Goal: Transaction & Acquisition: Purchase product/service

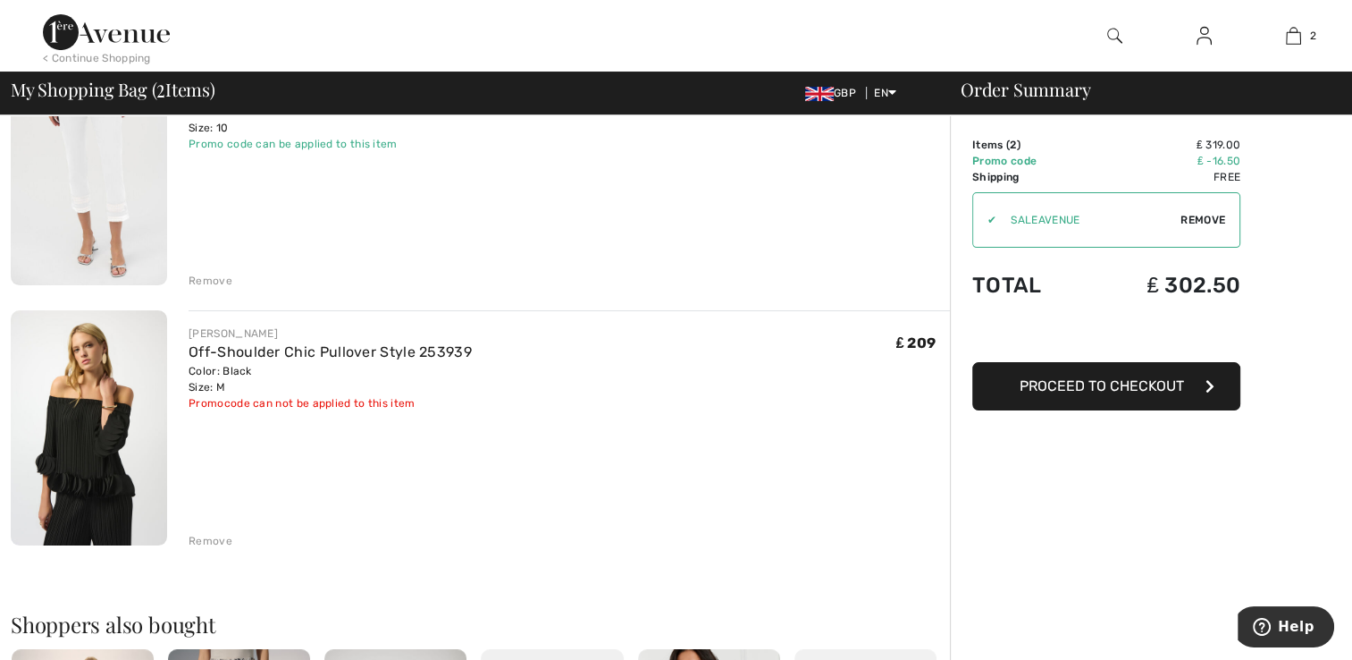
scroll to position [208, 0]
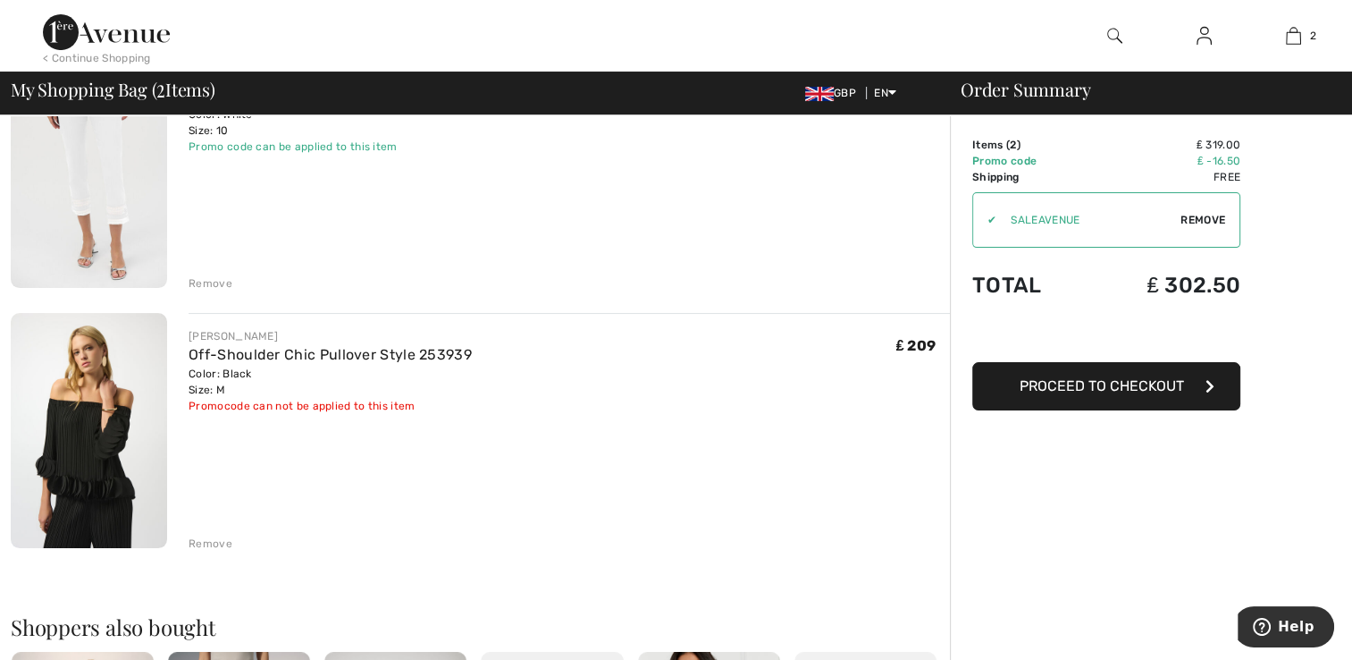
click at [98, 428] on img at bounding box center [89, 430] width 156 height 234
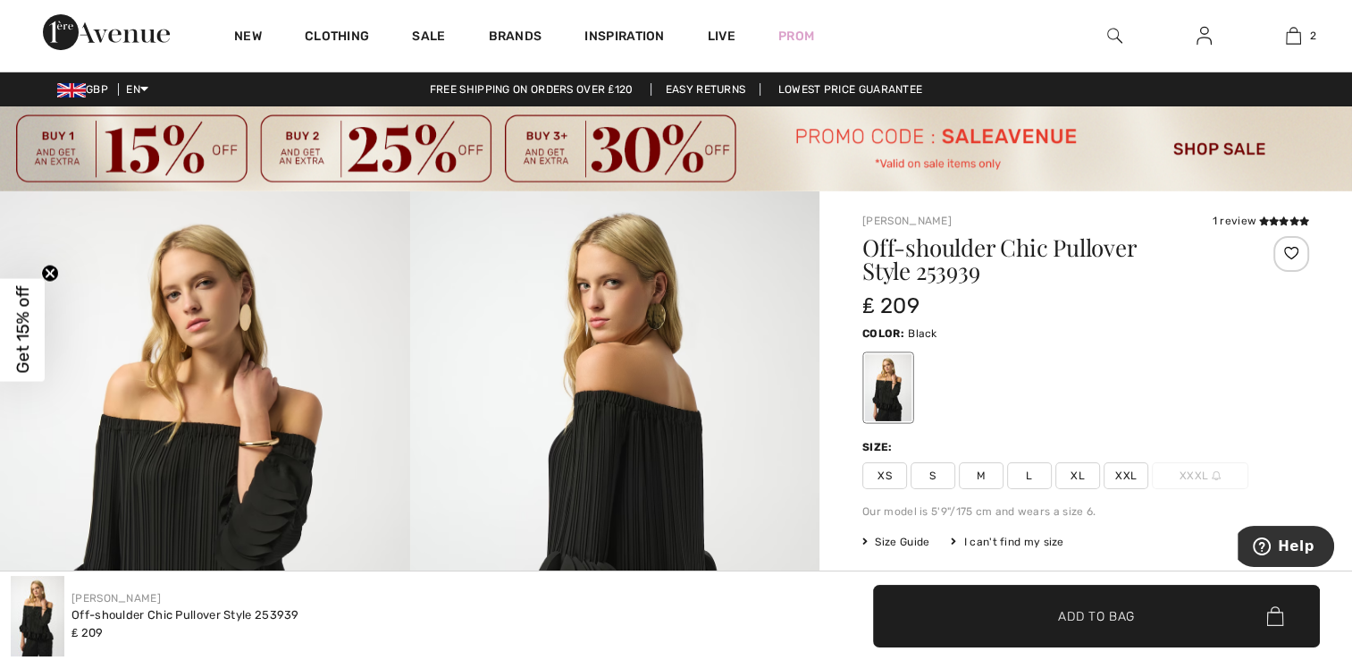
click at [979, 483] on span "M" at bounding box center [981, 475] width 45 height 27
click at [887, 539] on span "Size Guide" at bounding box center [895, 542] width 67 height 16
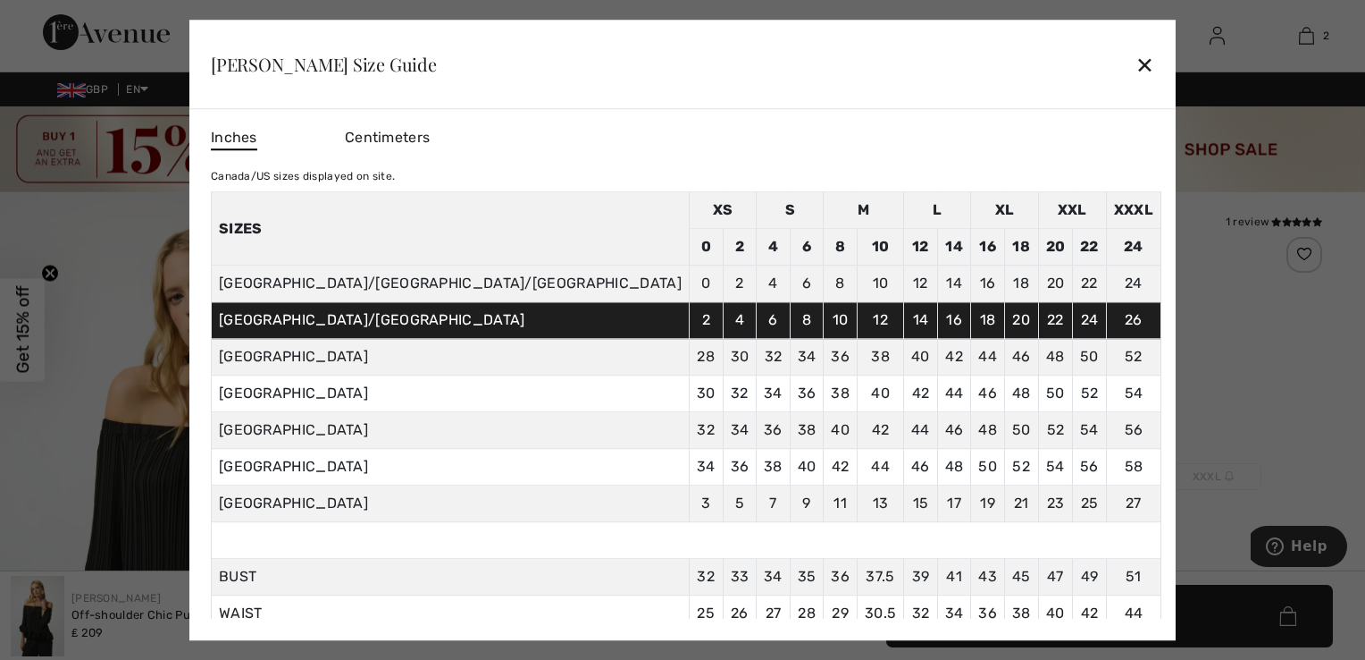
click at [1136, 58] on div "✕" at bounding box center [1145, 65] width 19 height 38
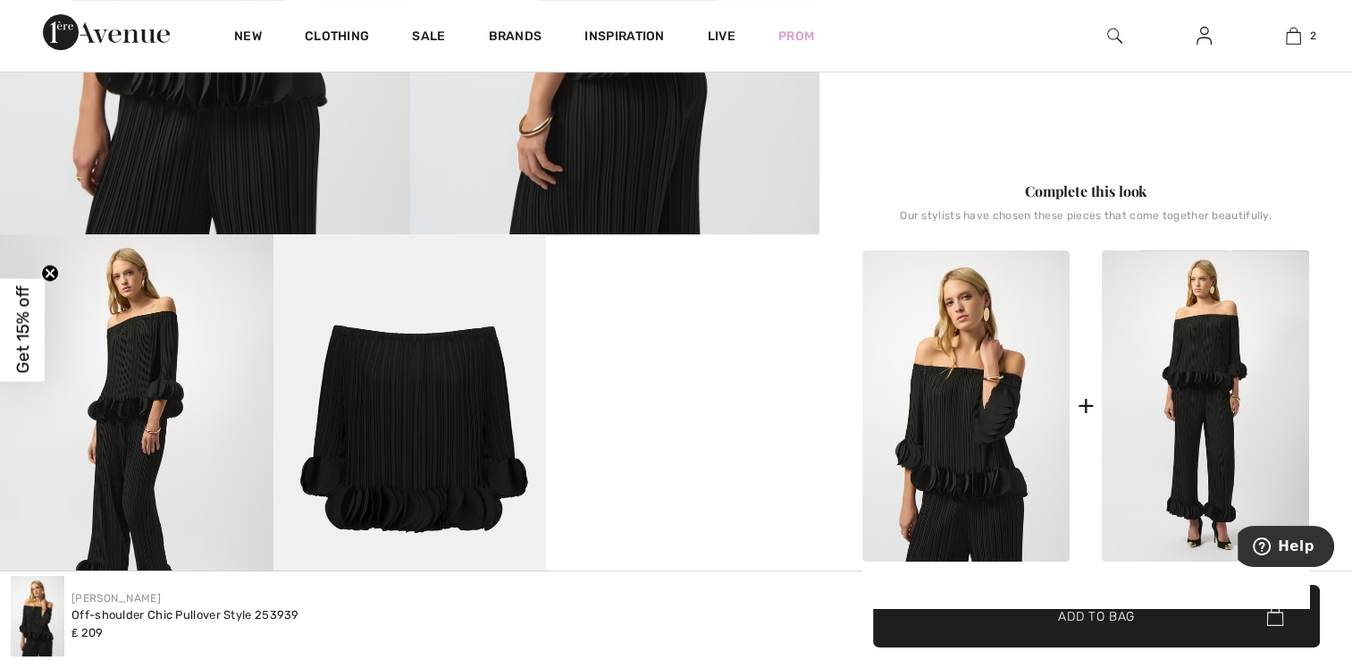
scroll to position [626, 0]
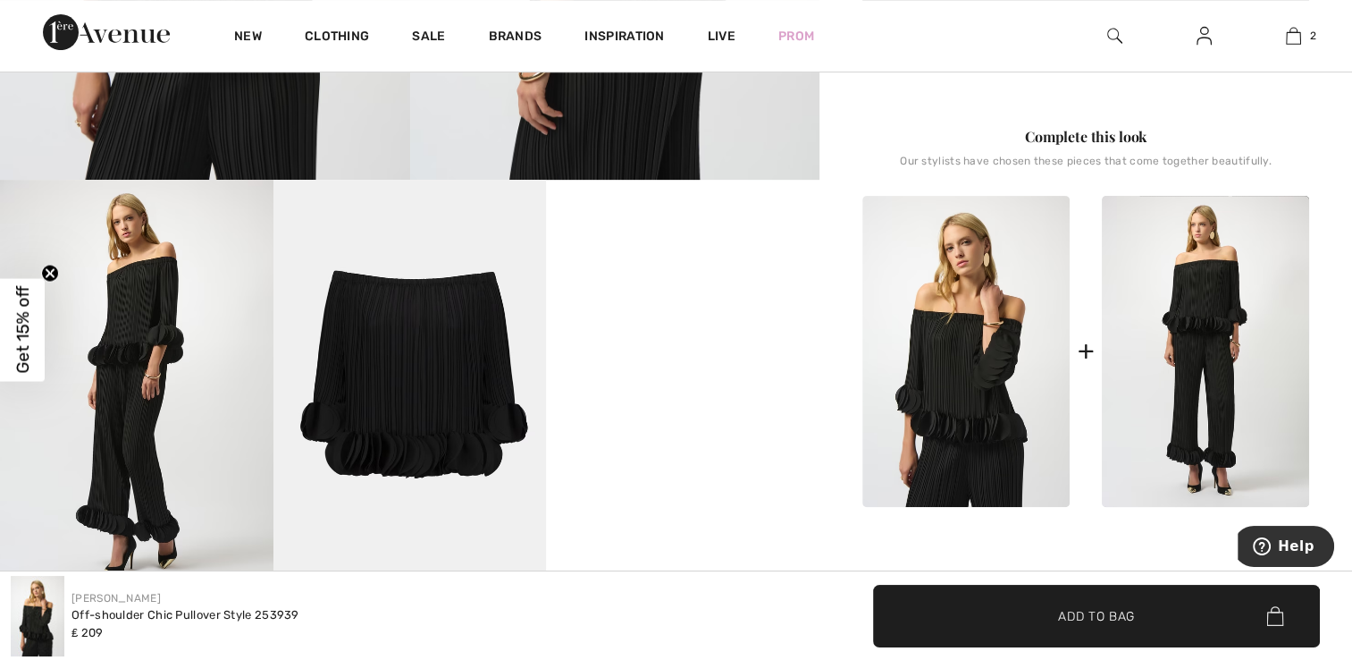
click at [702, 316] on video "Your browser does not support the video tag." at bounding box center [682, 248] width 273 height 137
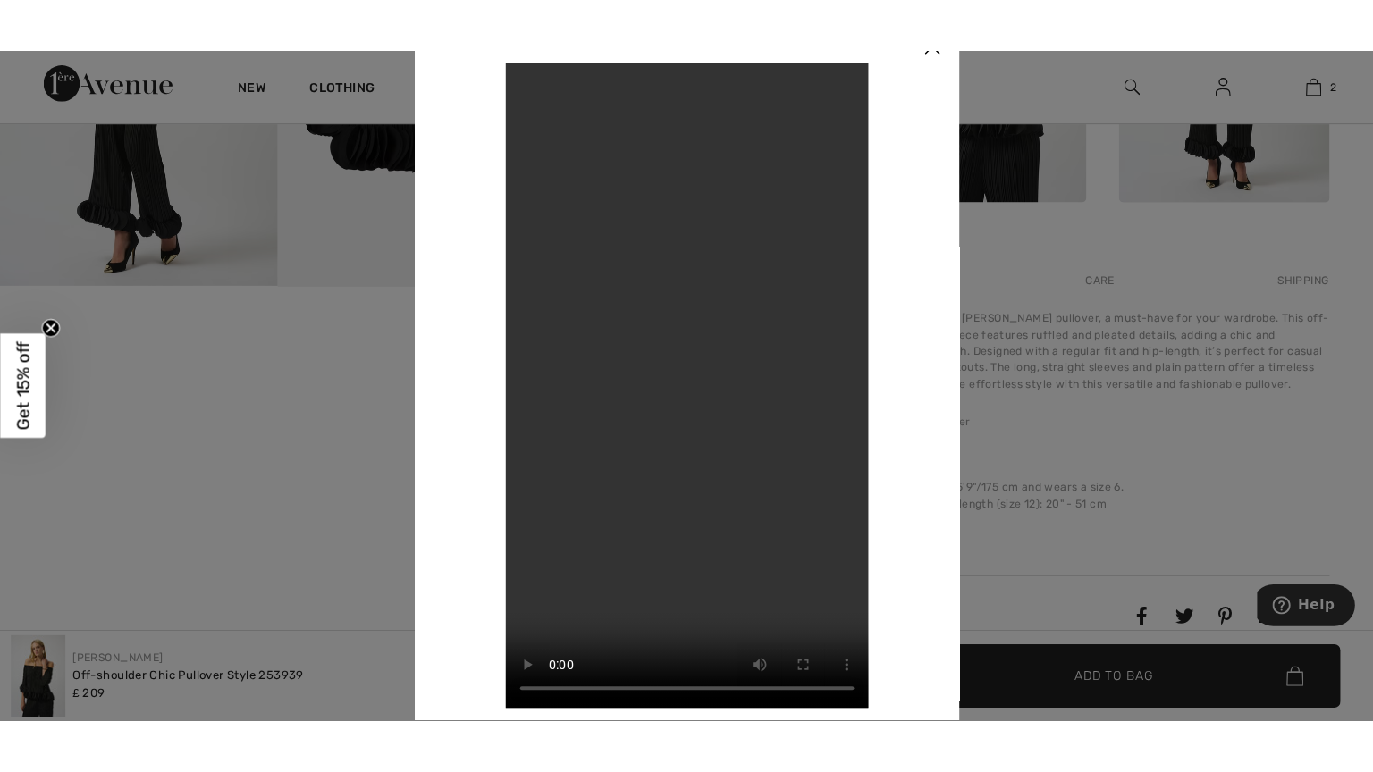
scroll to position [1000, 0]
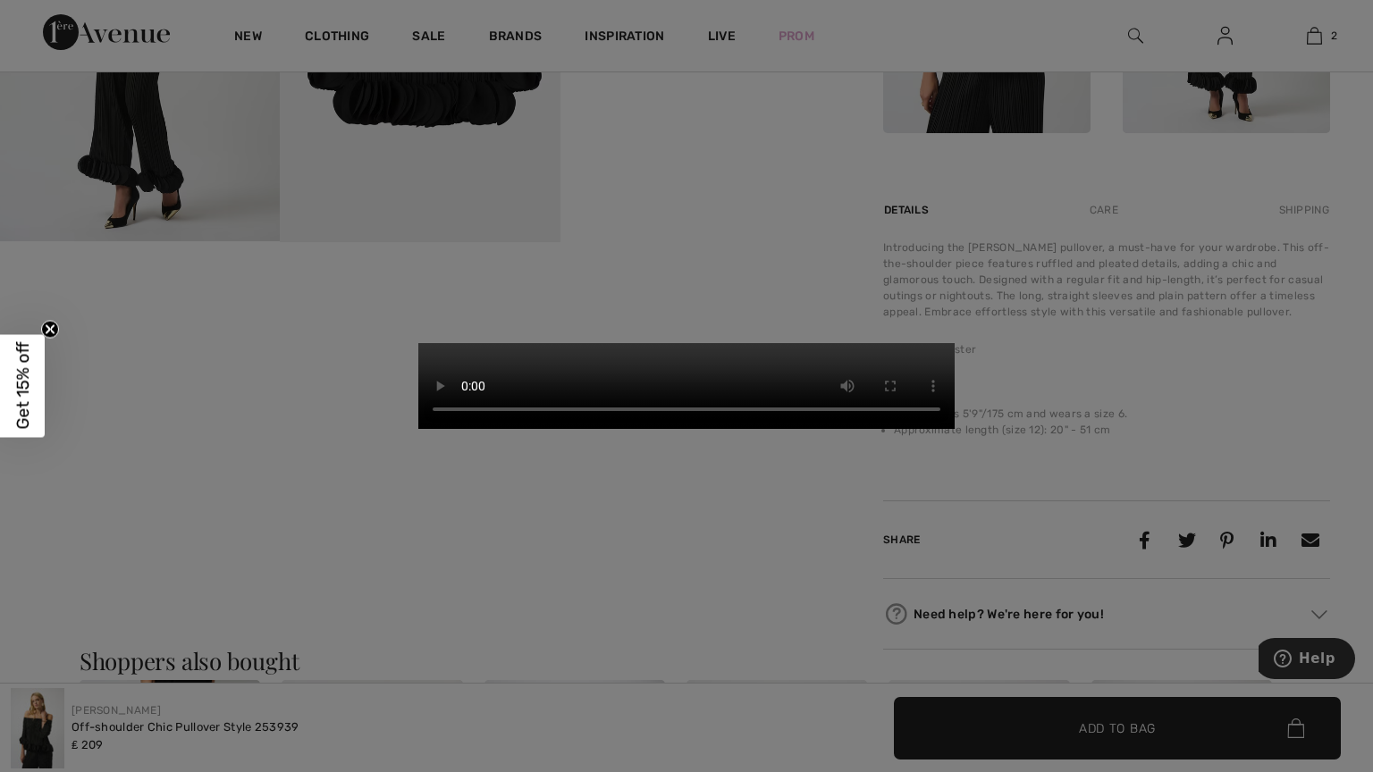
drag, startPoint x: 1252, startPoint y: 11, endPoint x: 1263, endPoint y: 29, distance: 20.8
drag, startPoint x: 1265, startPoint y: 34, endPoint x: 1275, endPoint y: 74, distance: 41.4
click at [954, 343] on video "Your browser does not support the video tag." at bounding box center [686, 386] width 536 height 86
drag, startPoint x: 1307, startPoint y: 88, endPoint x: 1004, endPoint y: 75, distance: 304.1
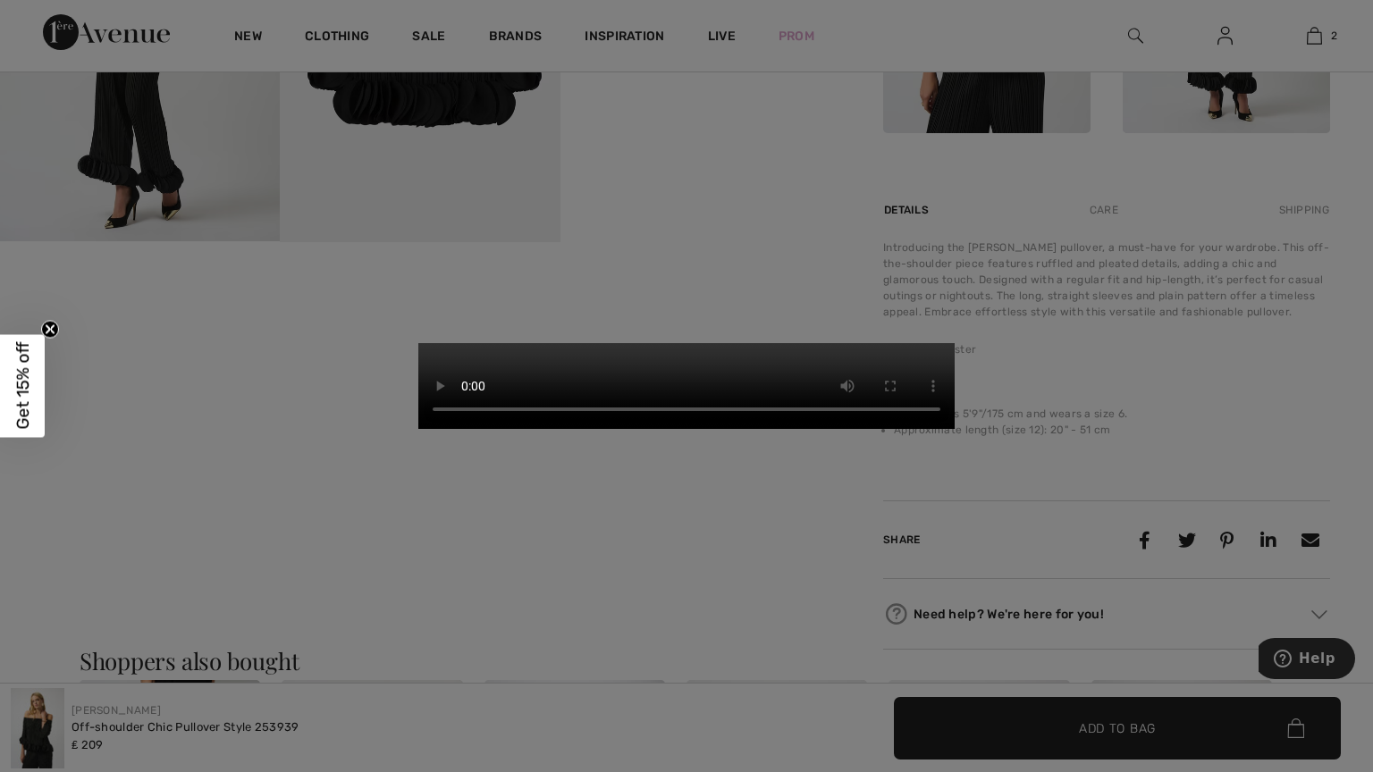
drag, startPoint x: 1004, startPoint y: 75, endPoint x: 846, endPoint y: 29, distance: 164.0
click at [846, 343] on video "Your browser does not support the video tag." at bounding box center [686, 386] width 536 height 86
drag, startPoint x: 777, startPoint y: 289, endPoint x: 784, endPoint y: 298, distance: 12.2
click at [784, 343] on video "Your browser does not support the video tag." at bounding box center [686, 386] width 536 height 86
drag, startPoint x: 651, startPoint y: 435, endPoint x: 693, endPoint y: 438, distance: 42.1
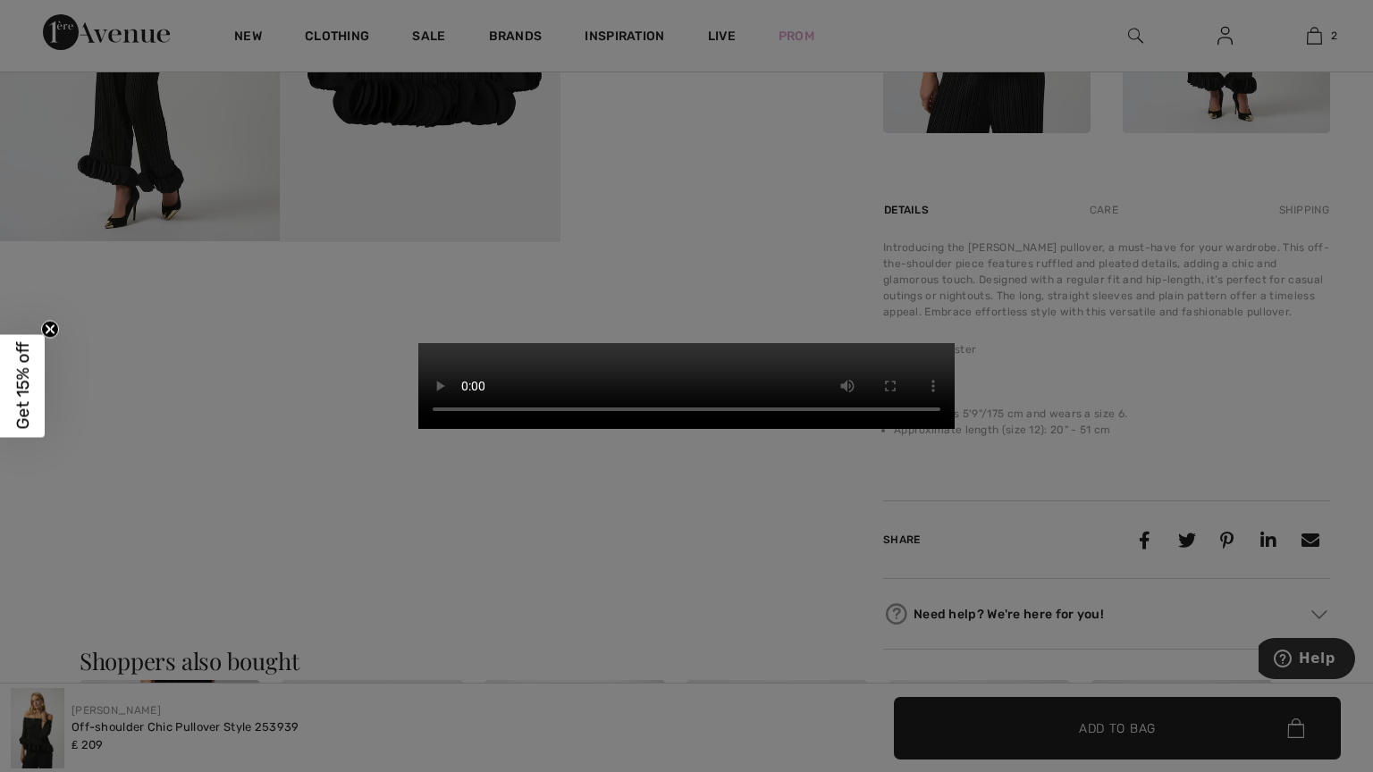
click at [693, 429] on video "Your browser does not support the video tag." at bounding box center [686, 386] width 536 height 86
click at [693, 421] on video "Your browser does not support the video tag." at bounding box center [686, 386] width 536 height 86
drag, startPoint x: 701, startPoint y: 416, endPoint x: 1029, endPoint y: 438, distance: 329.6
drag, startPoint x: 1029, startPoint y: 438, endPoint x: 651, endPoint y: 440, distance: 378.9
click at [651, 429] on video "Your browser does not support the video tag." at bounding box center [686, 386] width 536 height 86
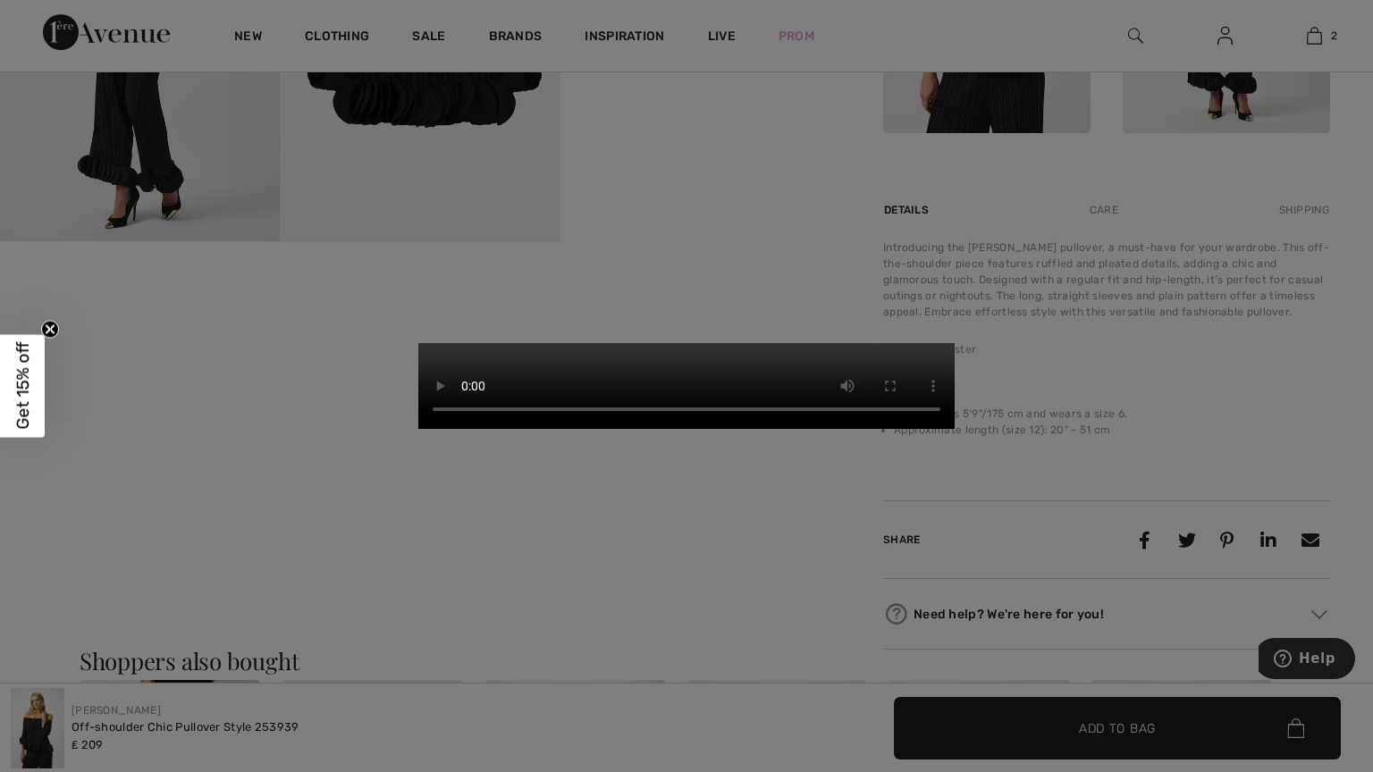
drag, startPoint x: 1312, startPoint y: 226, endPoint x: 1323, endPoint y: 166, distance: 60.8
click at [954, 343] on video "Your browser does not support the video tag." at bounding box center [686, 386] width 536 height 86
drag, startPoint x: 1315, startPoint y: 110, endPoint x: 1212, endPoint y: 89, distance: 104.8
click at [954, 343] on video "Your browser does not support the video tag." at bounding box center [686, 386] width 536 height 86
drag, startPoint x: 1208, startPoint y: 88, endPoint x: 1281, endPoint y: 147, distance: 93.4
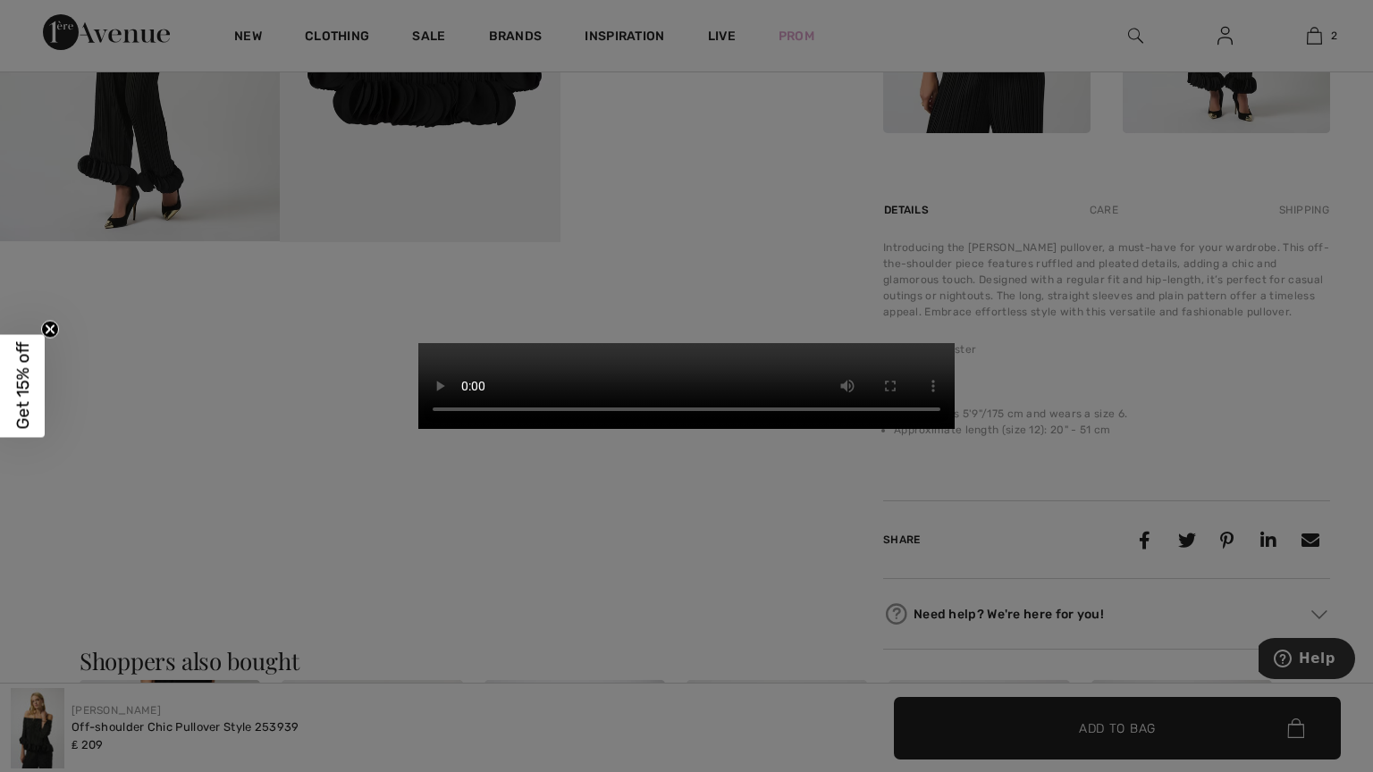
click at [954, 343] on video "Your browser does not support the video tag." at bounding box center [686, 386] width 536 height 86
drag, startPoint x: 1344, startPoint y: 14, endPoint x: 1294, endPoint y: 307, distance: 297.4
click at [954, 343] on video "Your browser does not support the video tag." at bounding box center [686, 386] width 536 height 86
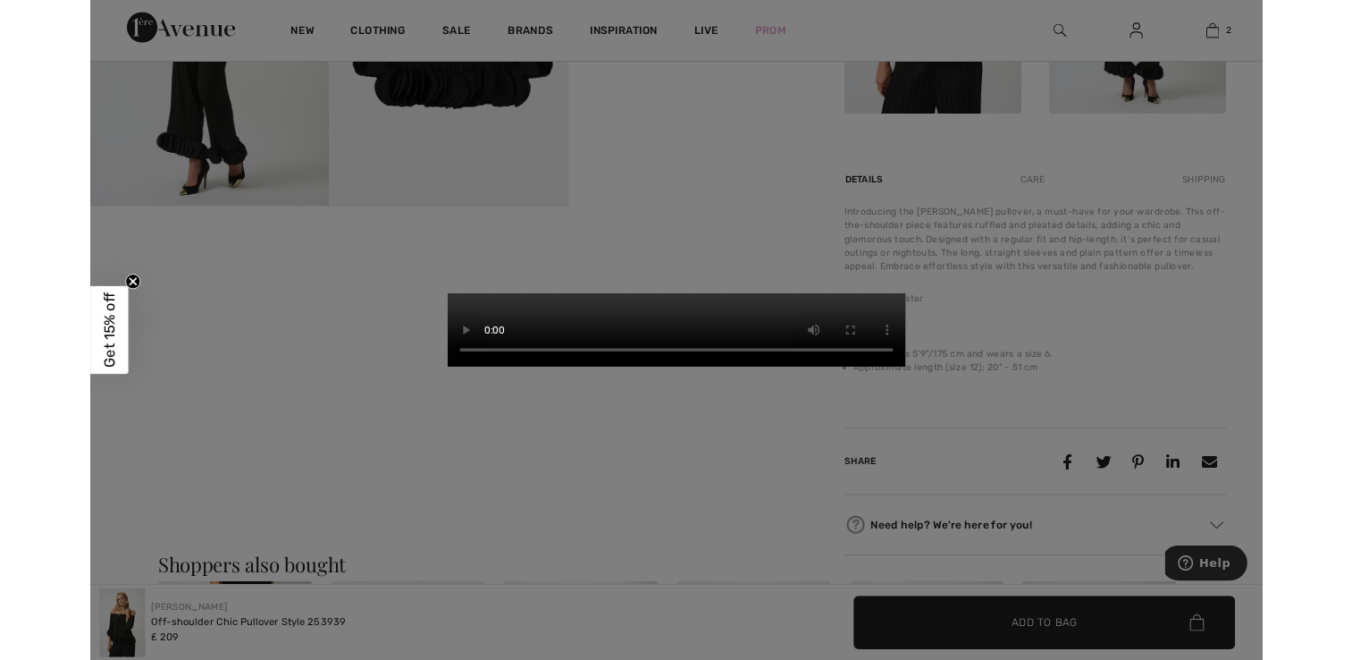
scroll to position [983, 0]
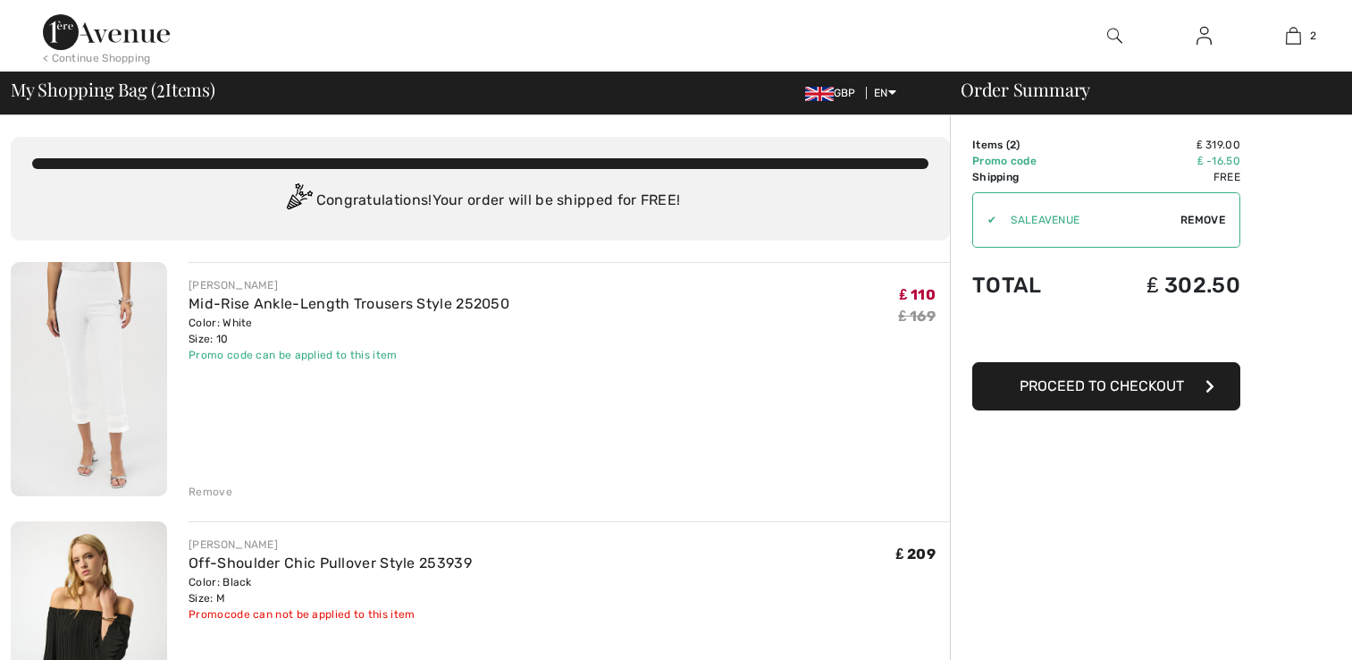
scroll to position [208, 0]
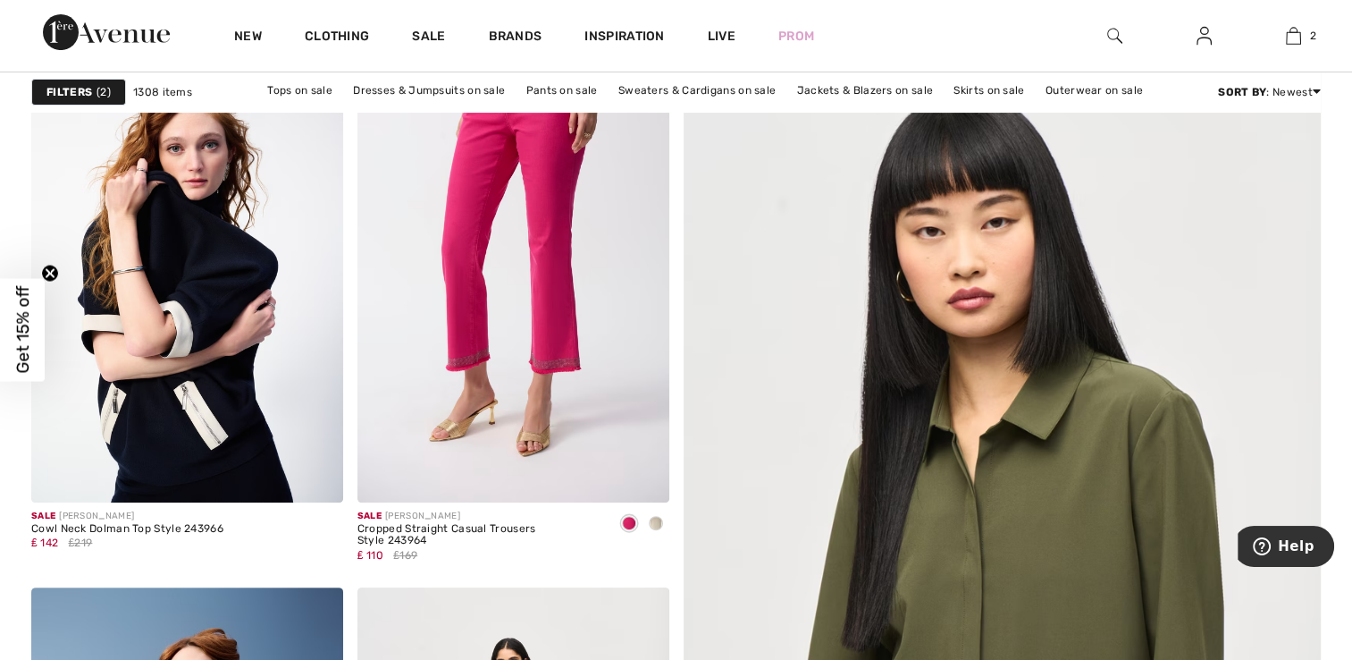
scroll to position [357, 0]
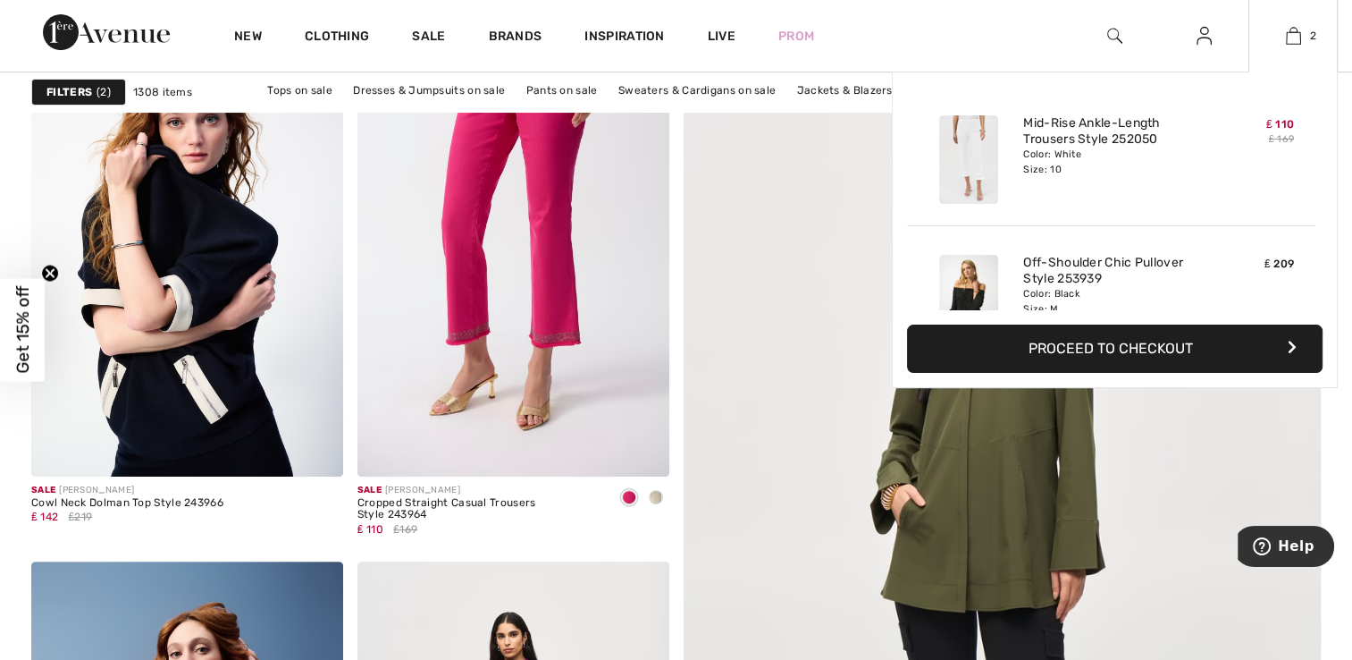
click at [1075, 152] on div "Color: White Size: 10" at bounding box center [1111, 161] width 176 height 29
click at [1069, 159] on div "Color: White Size: 10" at bounding box center [1111, 161] width 176 height 29
click at [1290, 35] on img at bounding box center [1293, 35] width 15 height 21
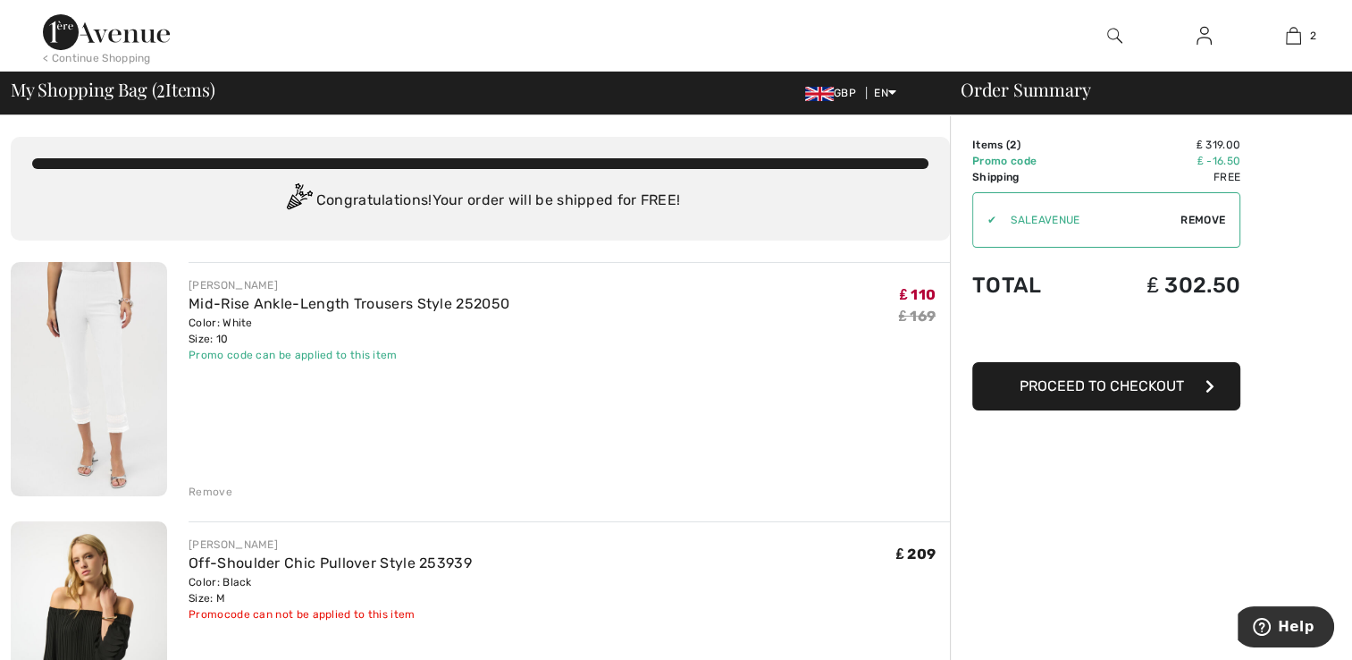
click at [122, 313] on img at bounding box center [89, 379] width 156 height 234
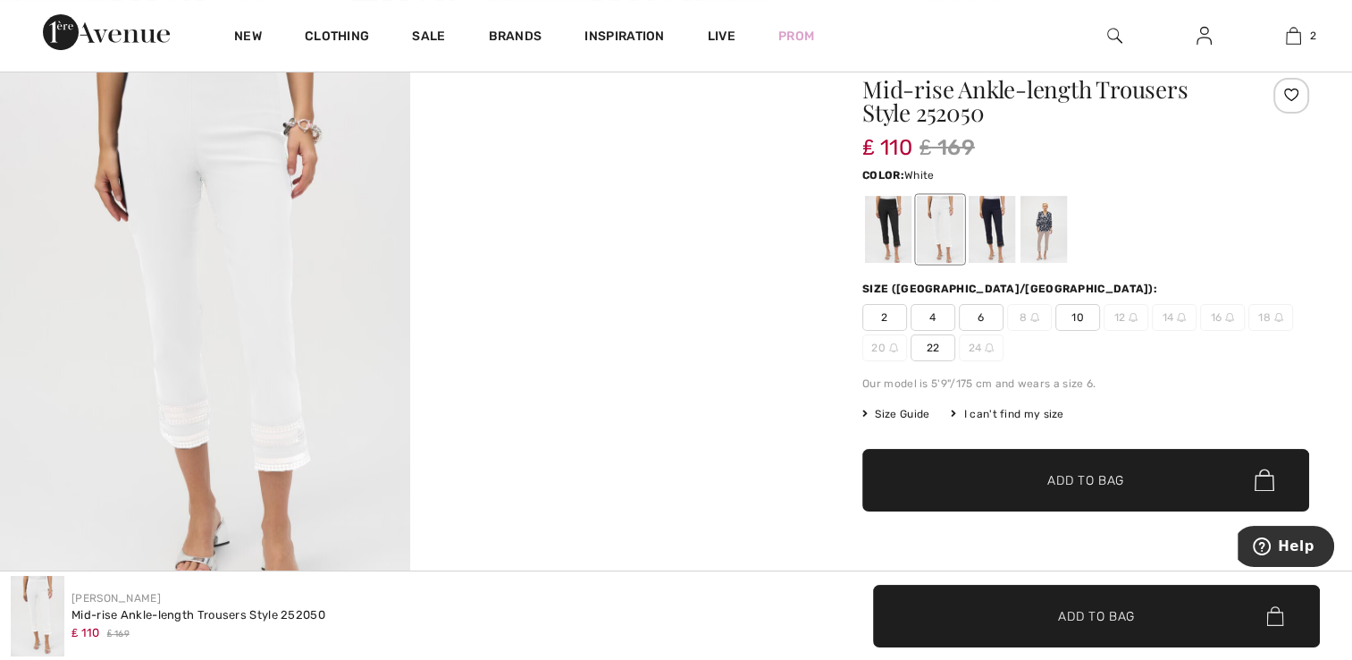
scroll to position [179, 0]
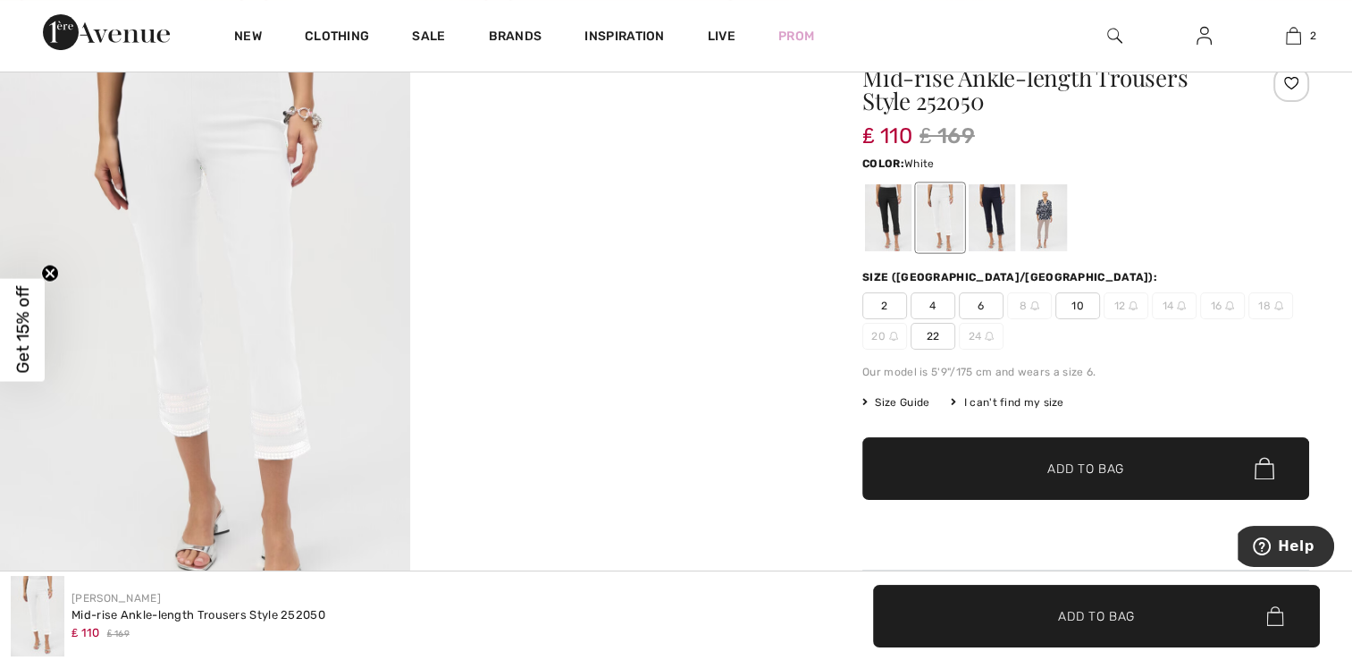
click at [268, 323] on img at bounding box center [205, 320] width 410 height 614
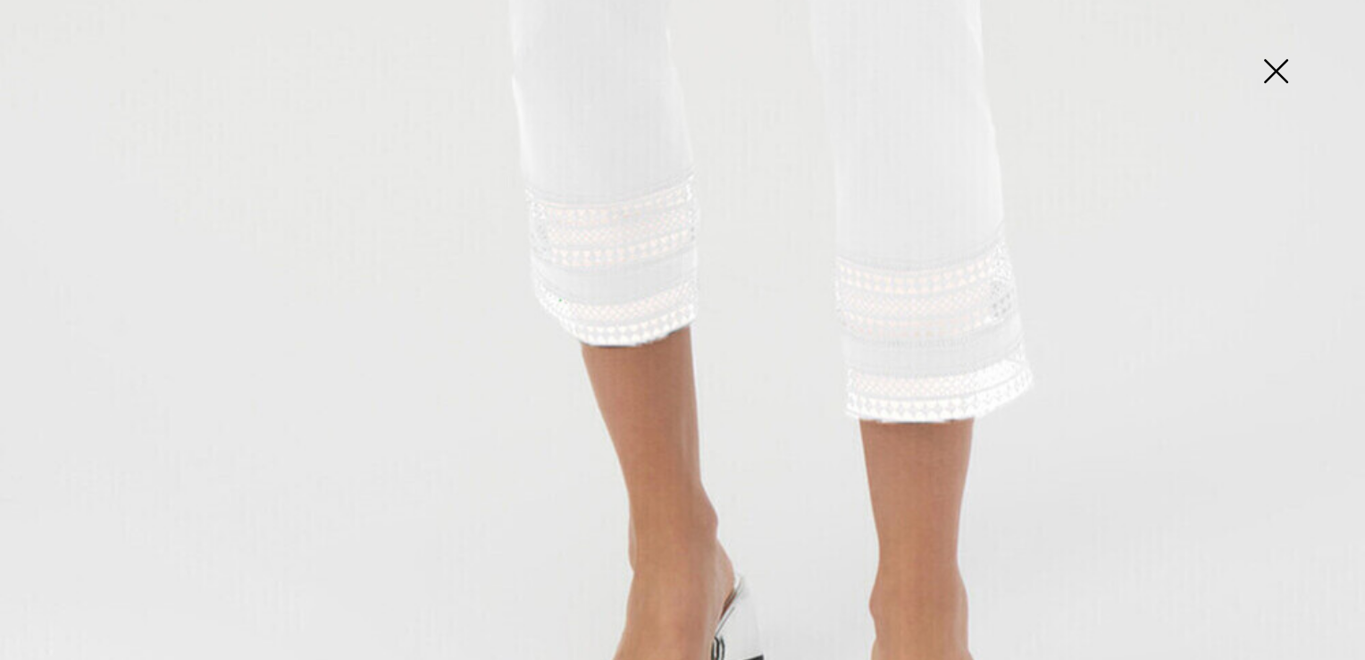
scroll to position [1072, 0]
click at [1278, 70] on img at bounding box center [1275, 73] width 89 height 92
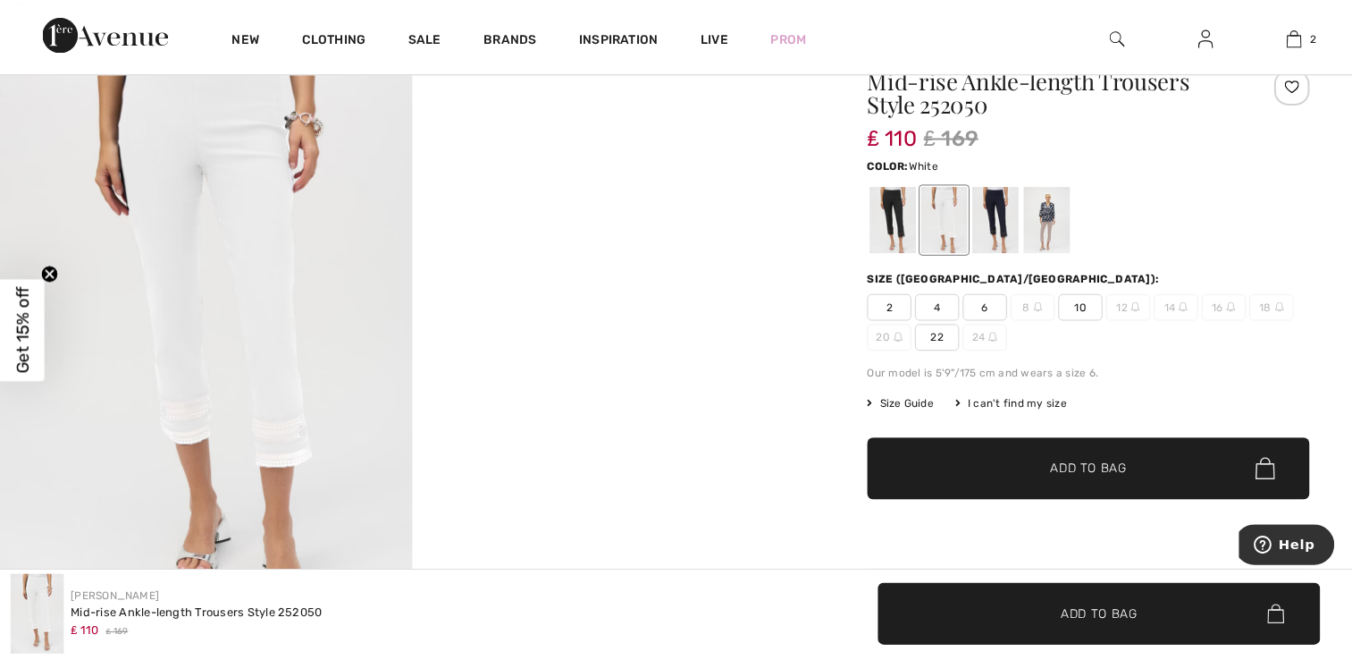
scroll to position [179, 0]
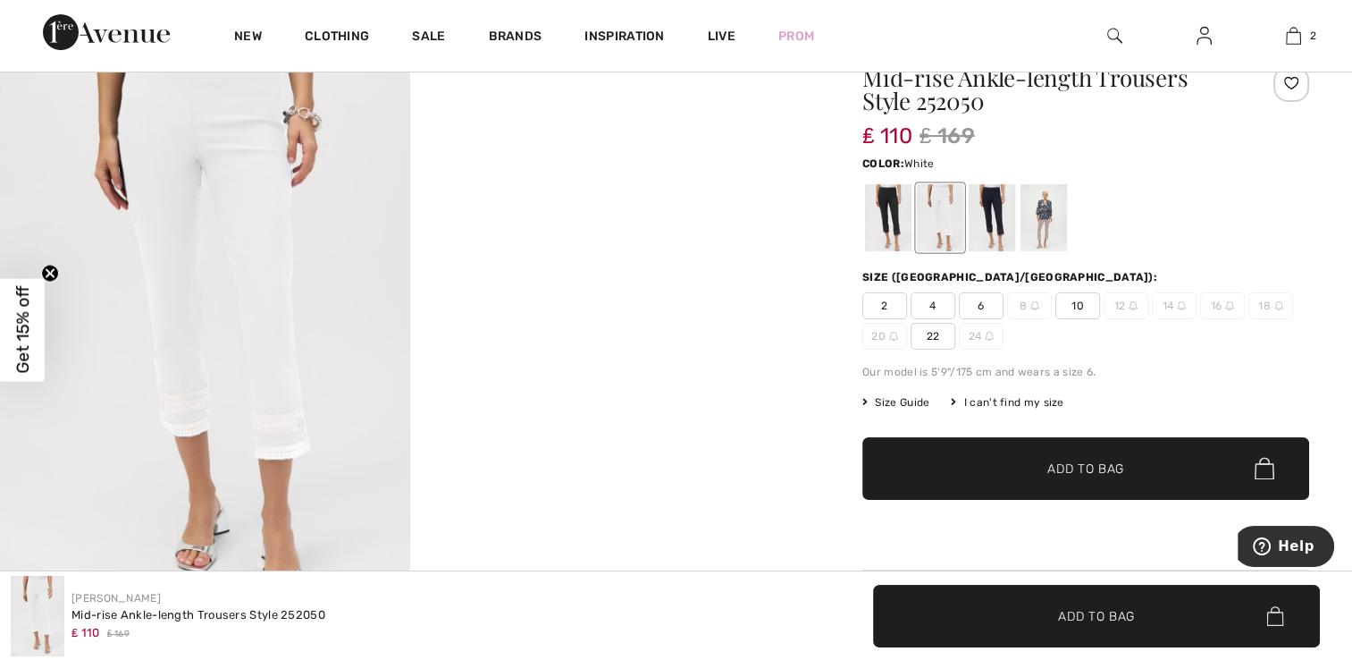
click at [906, 399] on span "Size Guide" at bounding box center [895, 402] width 67 height 16
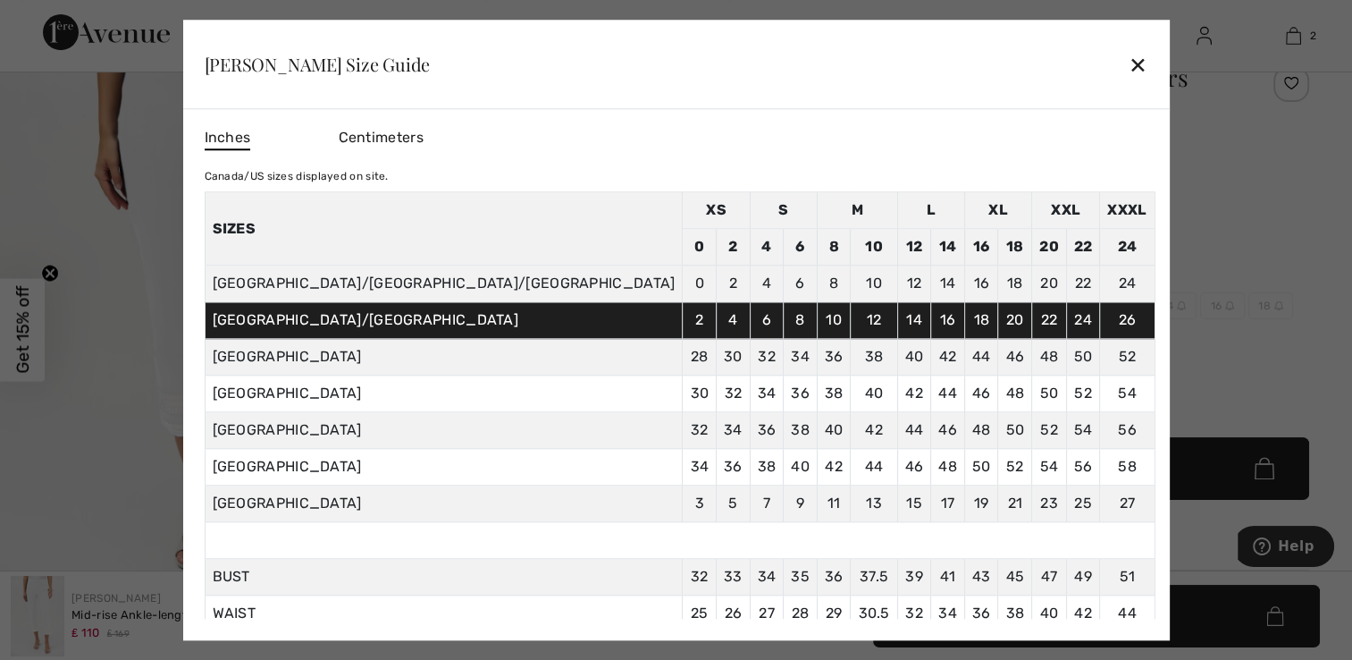
click at [1129, 68] on div "✕" at bounding box center [1138, 65] width 19 height 38
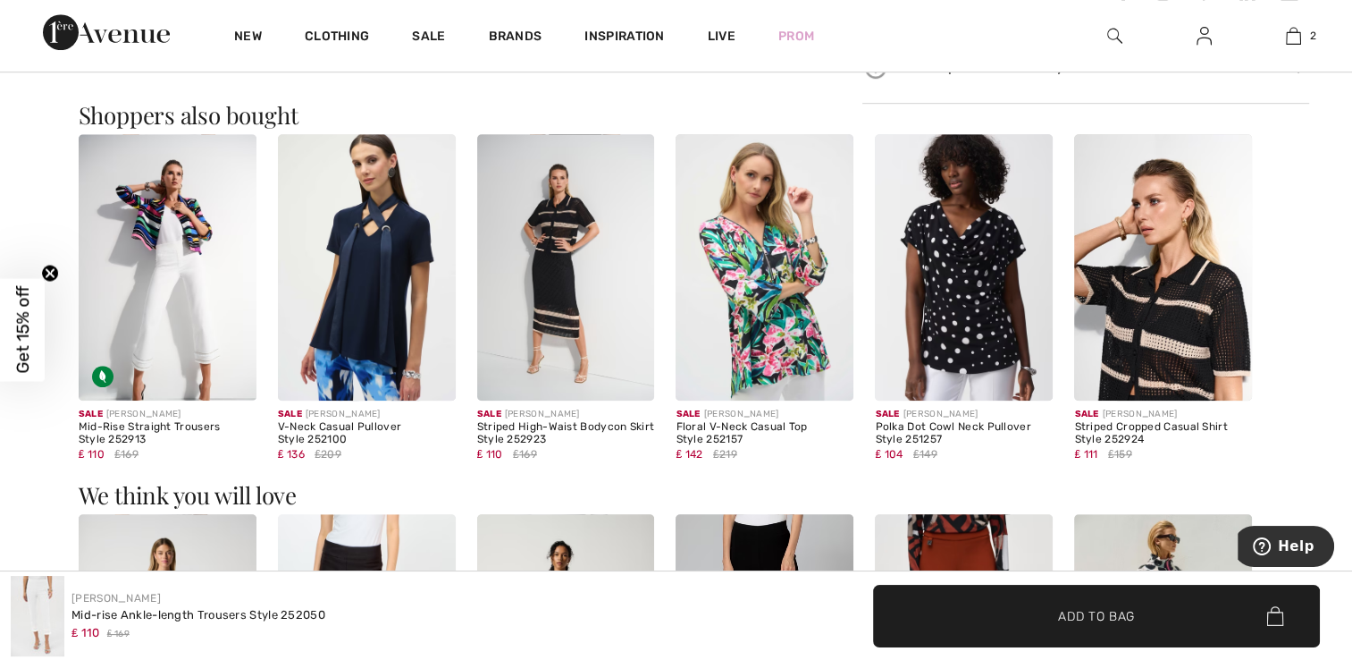
scroll to position [1072, 0]
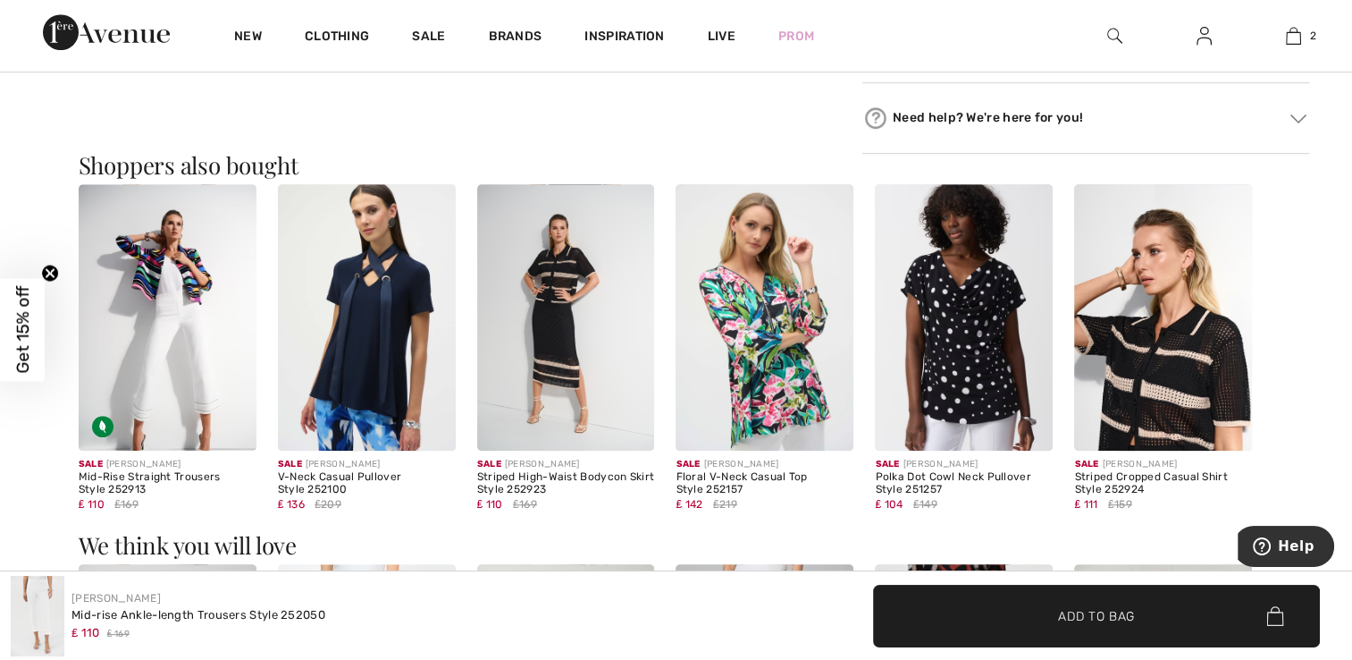
click at [197, 277] on img at bounding box center [168, 317] width 178 height 266
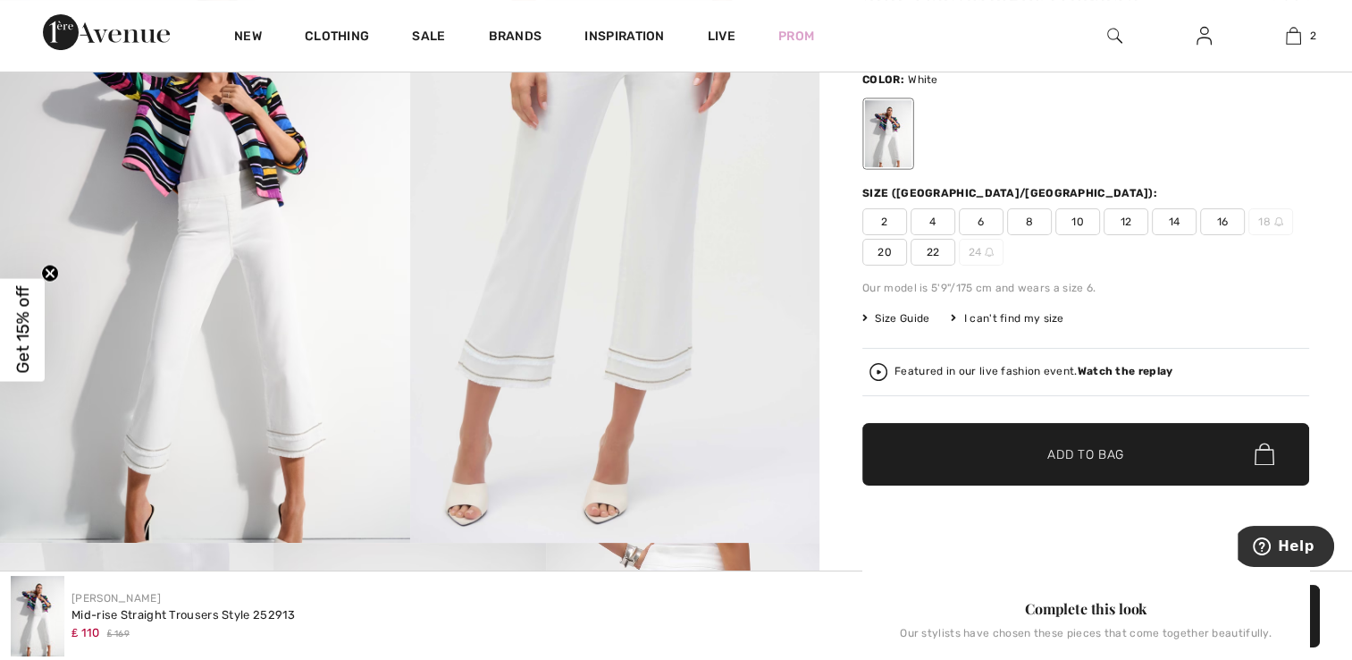
scroll to position [357, 0]
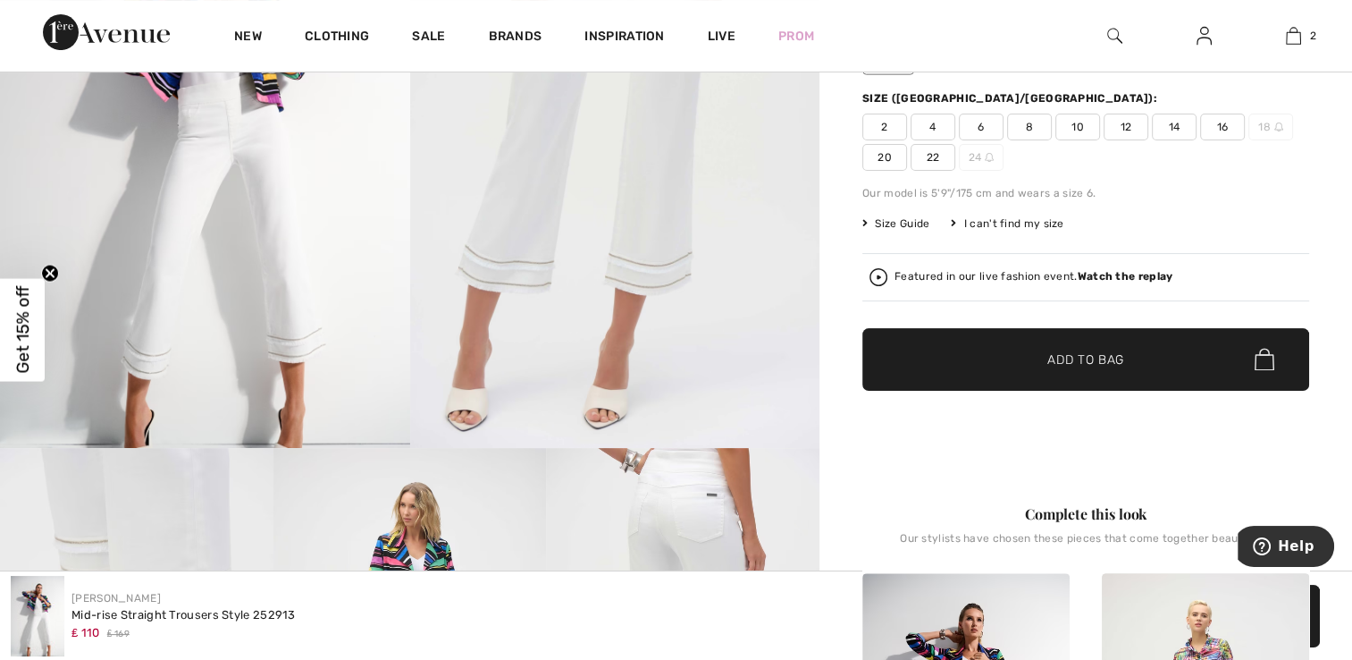
click at [651, 284] on img at bounding box center [615, 141] width 410 height 614
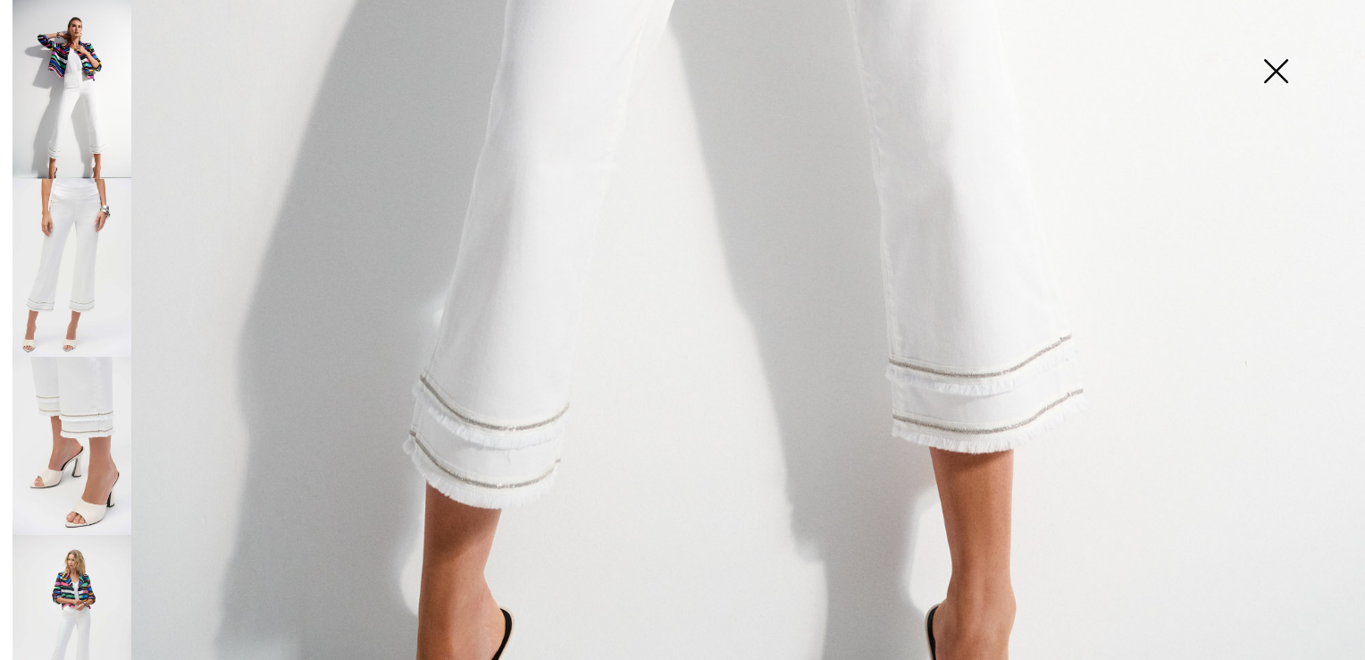
scroll to position [1368, 0]
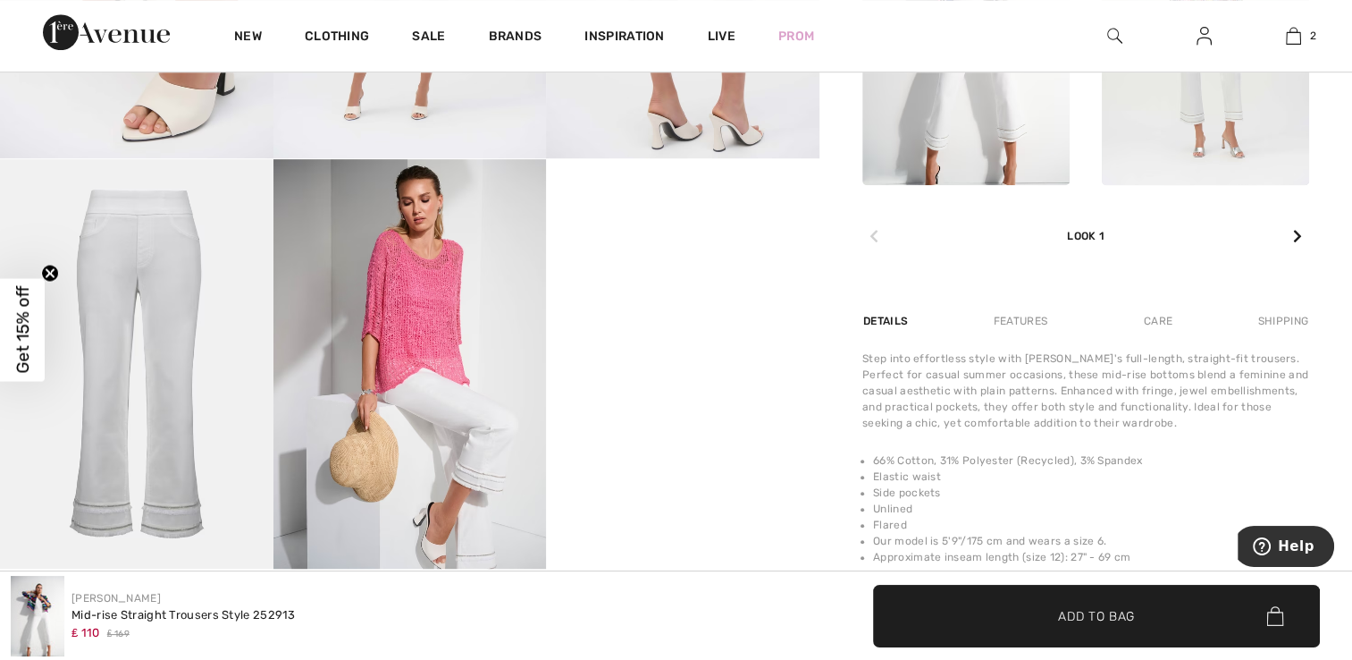
scroll to position [983, 0]
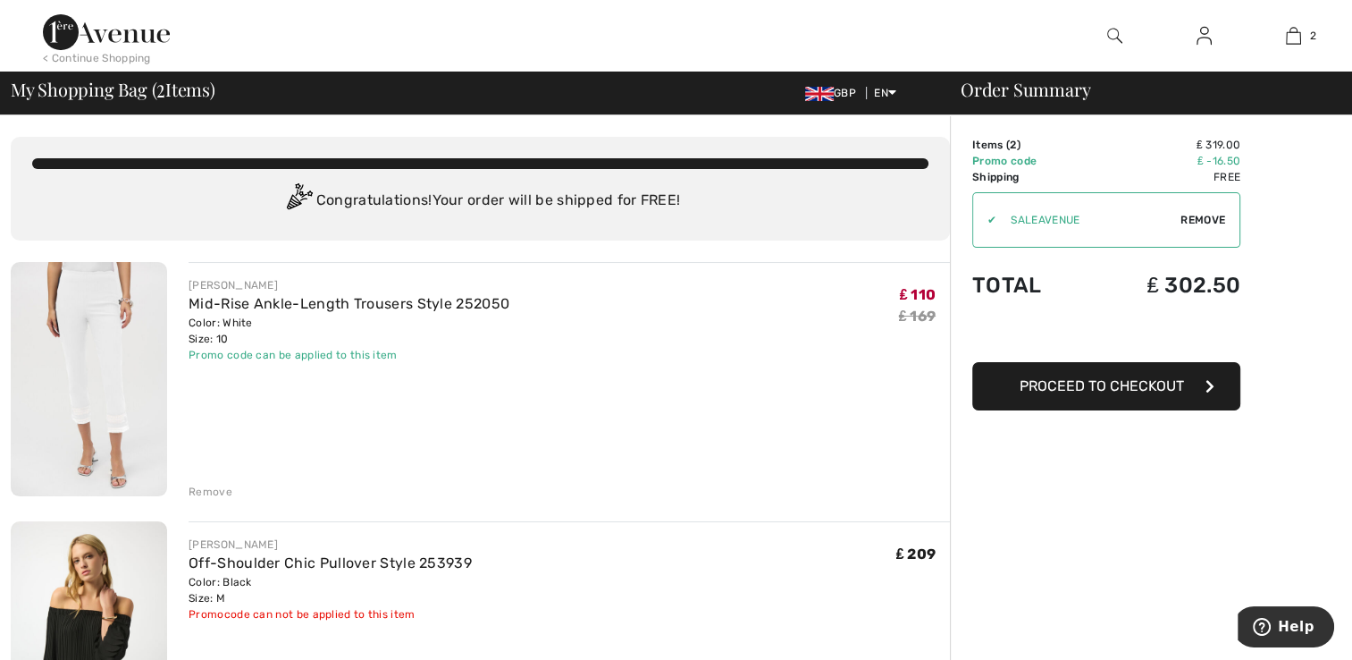
scroll to position [89, 0]
